Goal: Navigation & Orientation: Find specific page/section

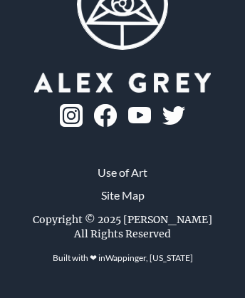
click at [123, 181] on link "Use of Art" at bounding box center [123, 172] width 50 height 17
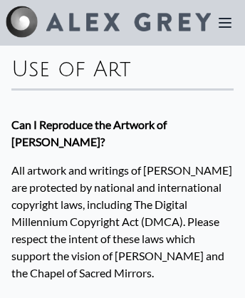
click at [108, 23] on img at bounding box center [128, 22] width 165 height 19
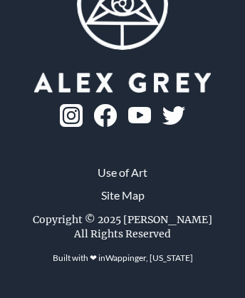
click at [117, 116] on img at bounding box center [105, 115] width 23 height 23
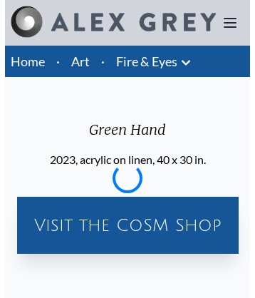
scroll to position [1972, 0]
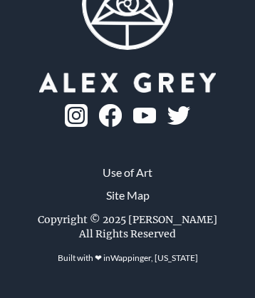
click at [154, 263] on link "Wappinger, [US_STATE]" at bounding box center [155, 257] width 88 height 11
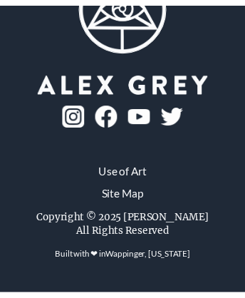
scroll to position [1992, 0]
